Goal: Check status: Check status

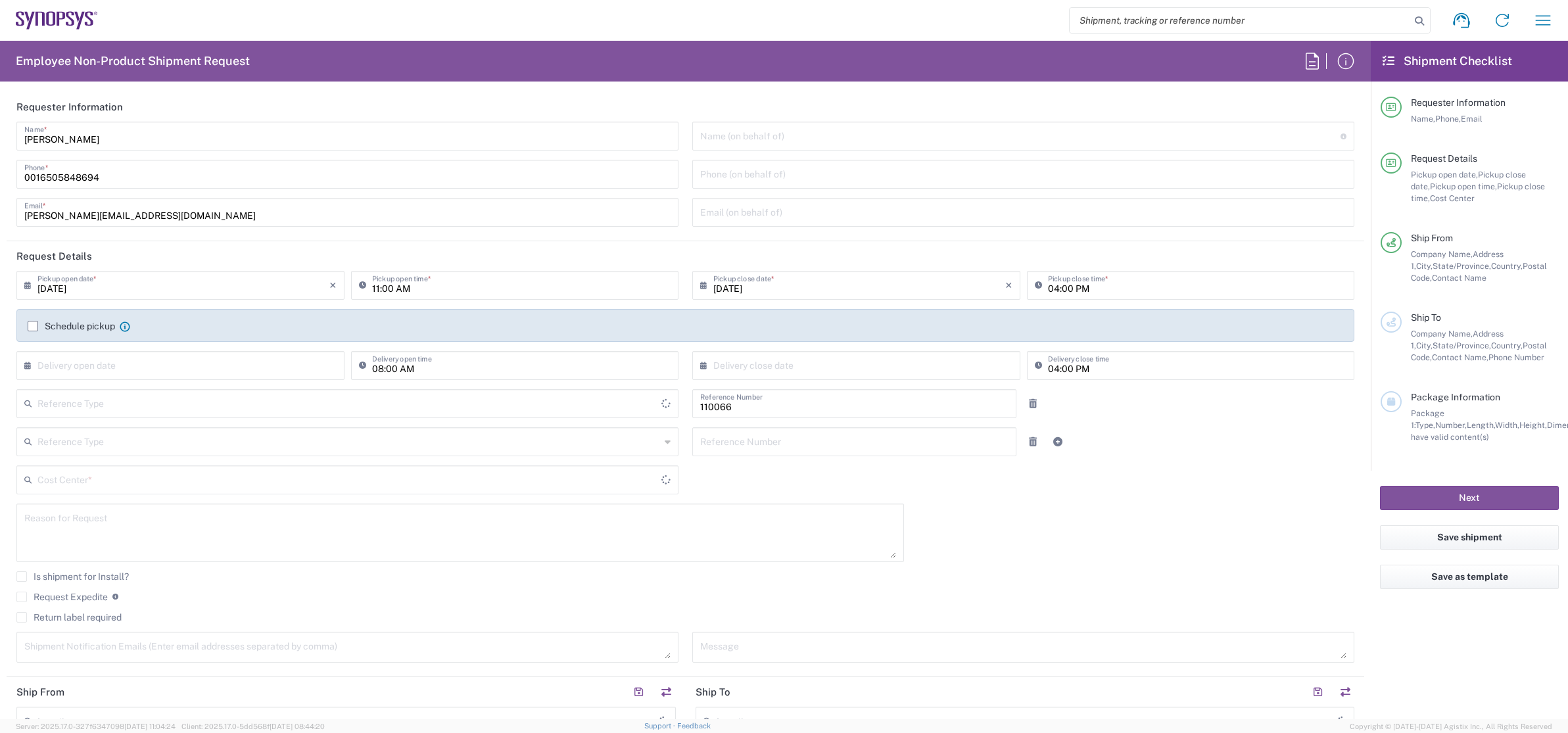
type input "Department"
type input "[GEOGRAPHIC_DATA]"
type input "Delivered at Place"
type input "US01, CIO, IT, ESS2 110066"
type input "[US_STATE]"
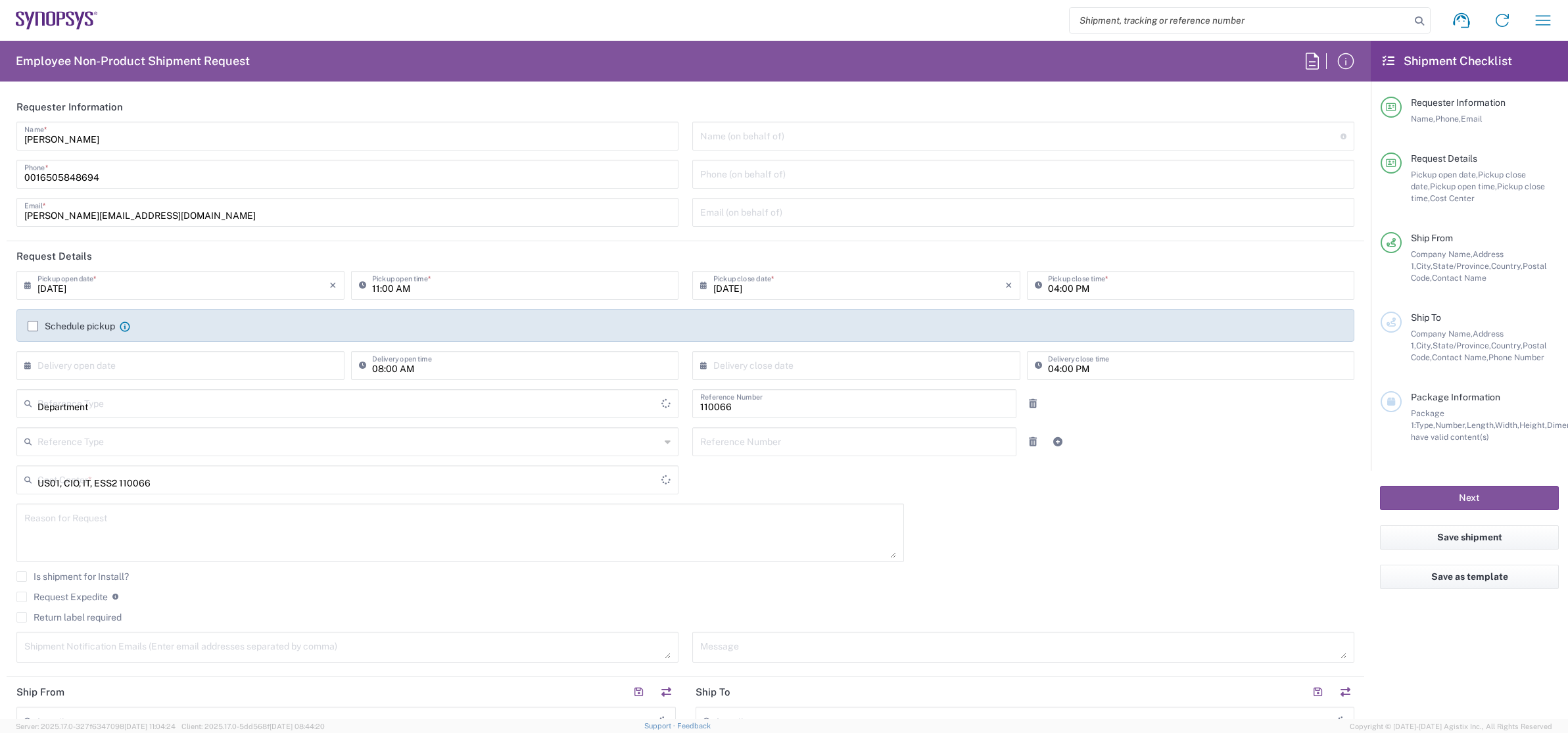
type input "[GEOGRAPHIC_DATA]"
type input "Headquarters USSV"
click at [1539, 21] on icon "button" at bounding box center [1542, 20] width 21 height 21
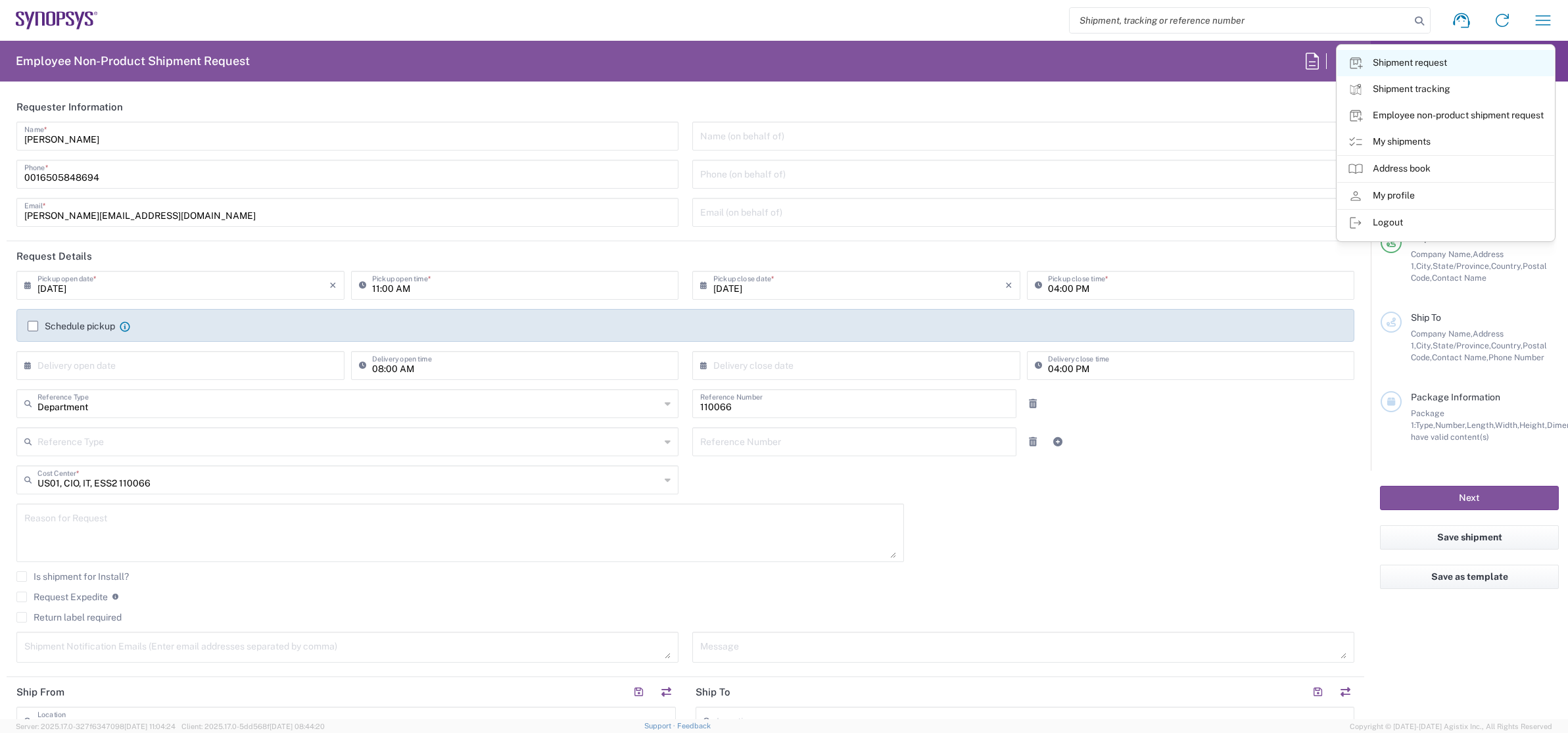
click at [1423, 65] on link "Shipment request" at bounding box center [1445, 63] width 217 height 26
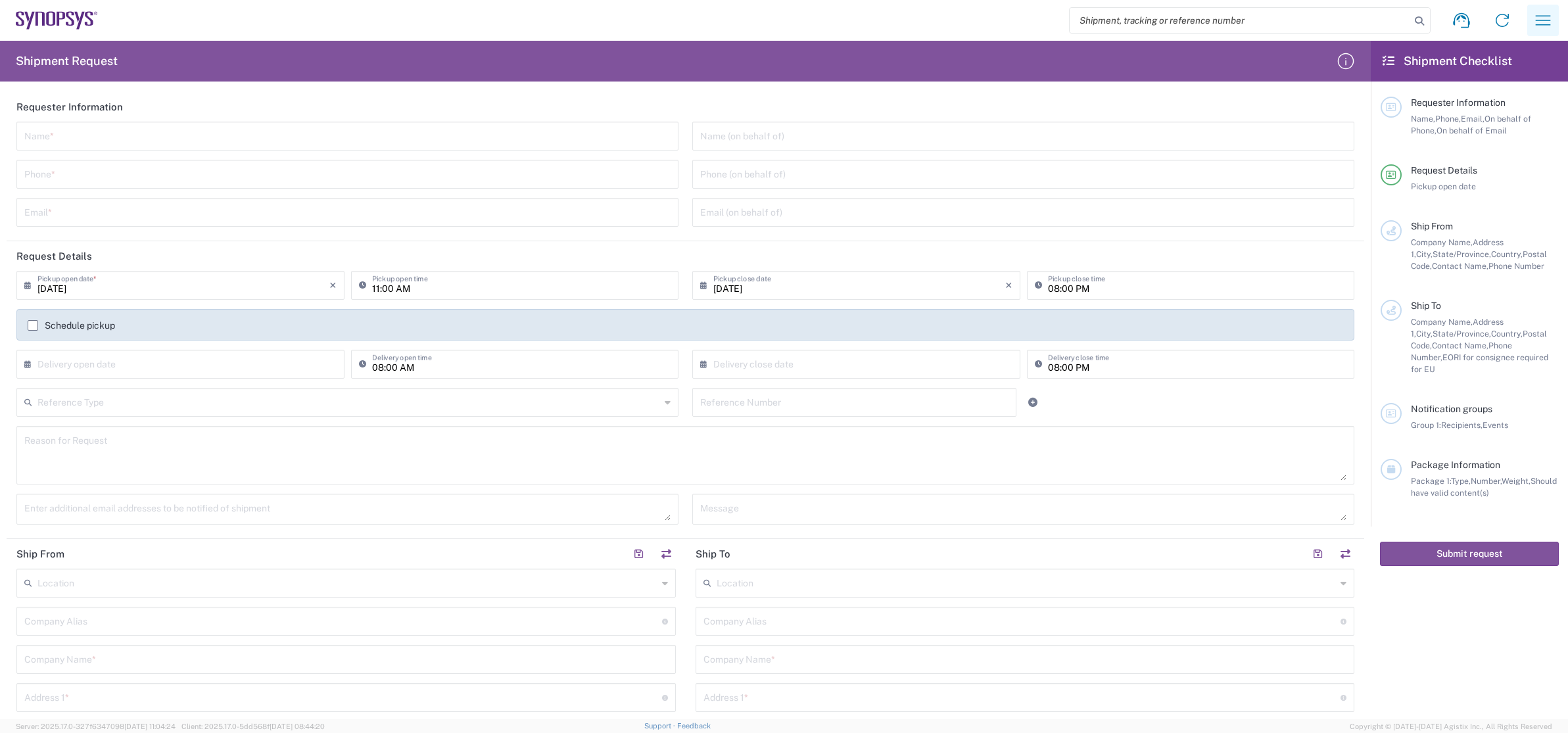
click at [1550, 19] on icon "button" at bounding box center [1542, 20] width 21 height 21
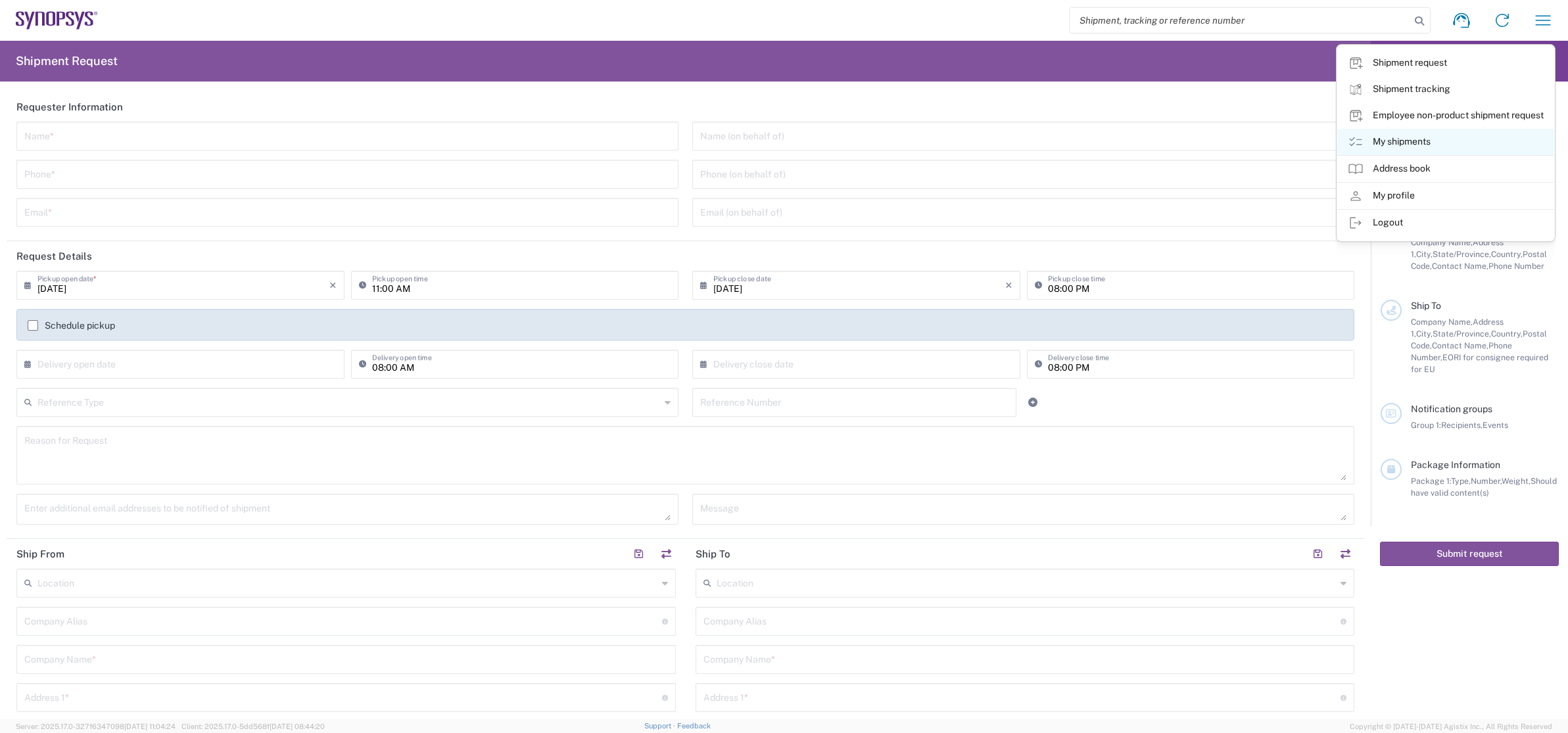
click at [1399, 139] on link "My shipments" at bounding box center [1445, 142] width 217 height 26
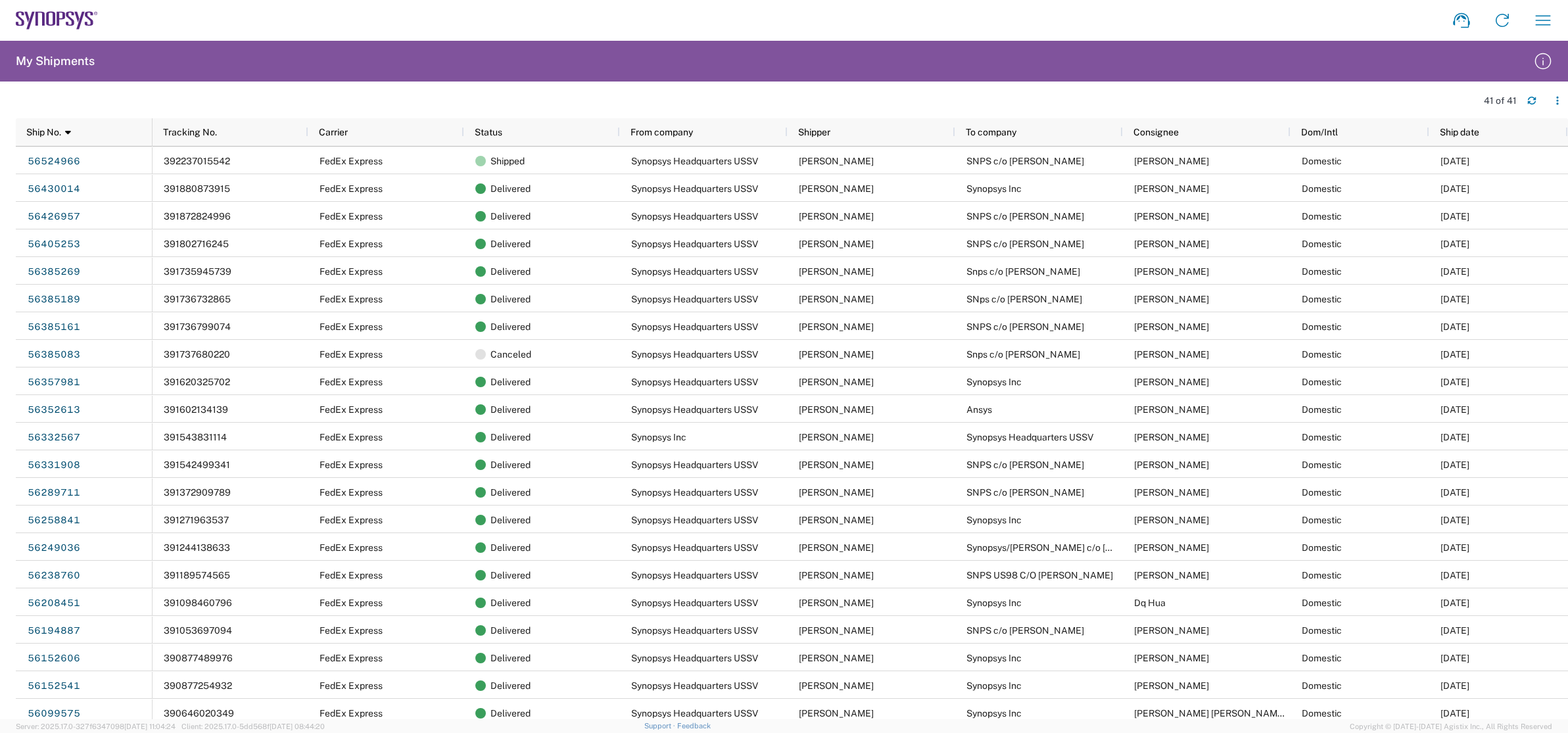
click at [1164, 96] on agx-table-filter-chips at bounding box center [742, 105] width 1454 height 21
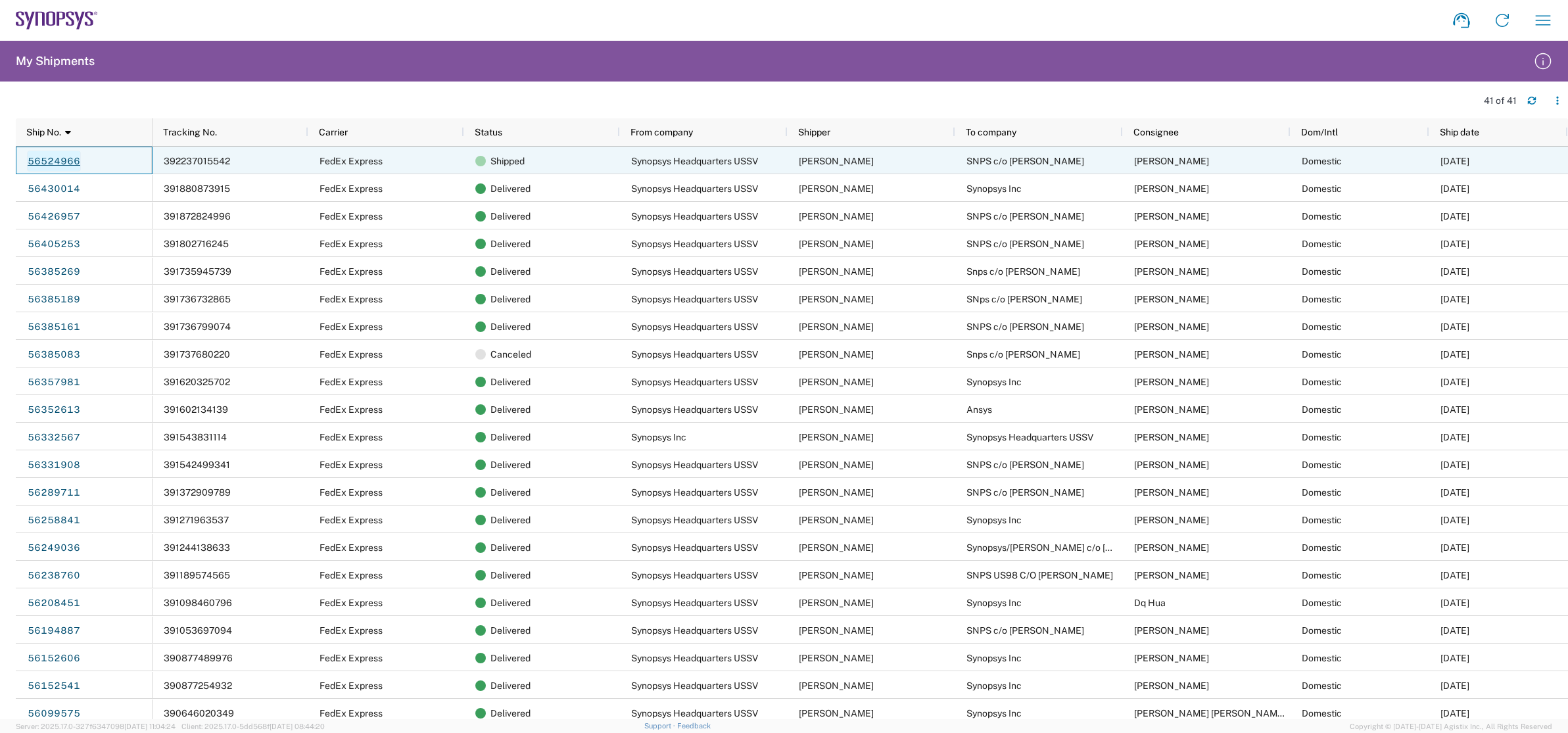
click at [69, 160] on link "56524966" at bounding box center [54, 161] width 54 height 21
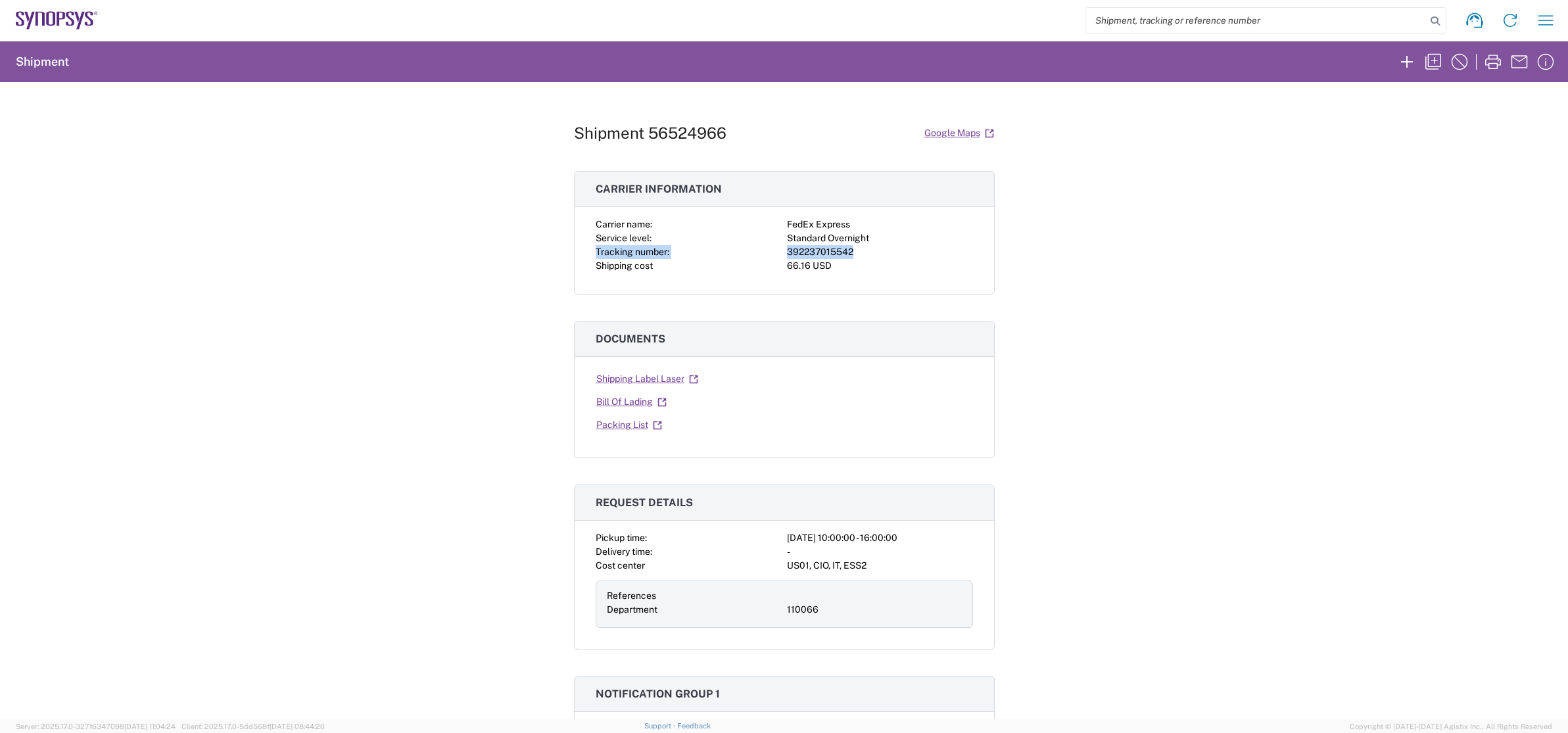
drag, startPoint x: 596, startPoint y: 250, endPoint x: 887, endPoint y: 251, distance: 291.0
click at [889, 251] on div "Carrier name: FedEx Express Service level: Standard Overnight Tracking number: …" at bounding box center [784, 245] width 378 height 55
copy div "Tracking number: 392237015542"
